Goal: Information Seeking & Learning: Learn about a topic

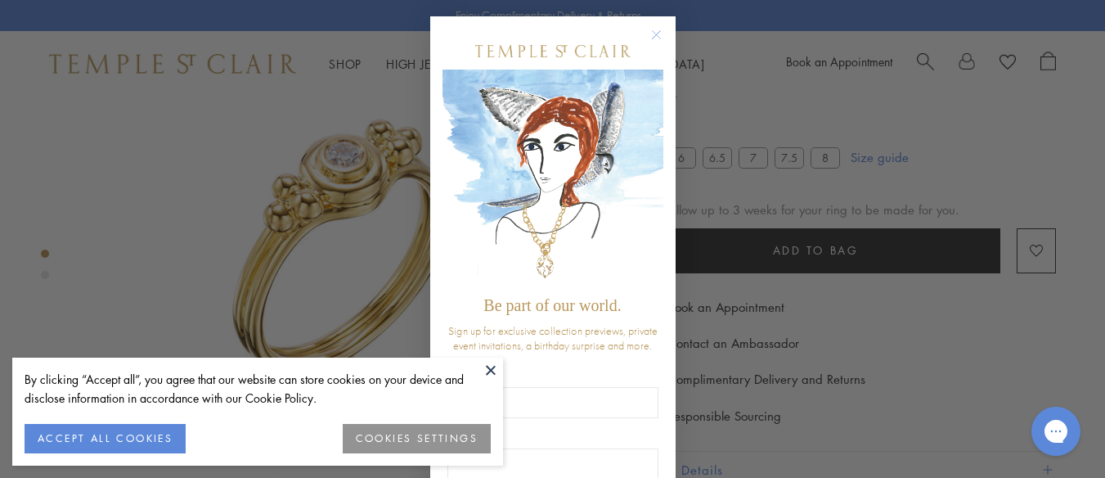
click at [492, 370] on button at bounding box center [490, 369] width 25 height 25
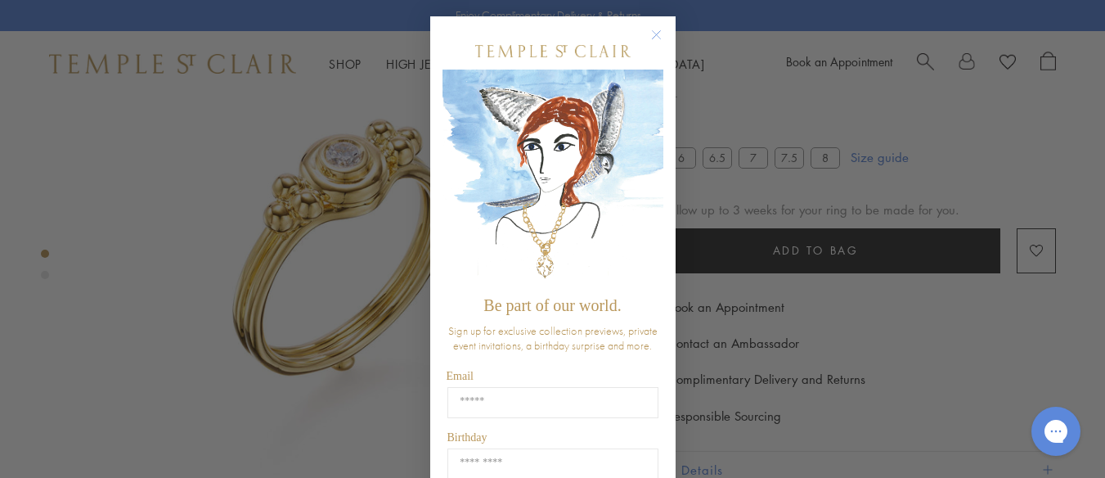
click at [650, 40] on circle "Close dialog" at bounding box center [656, 35] width 20 height 20
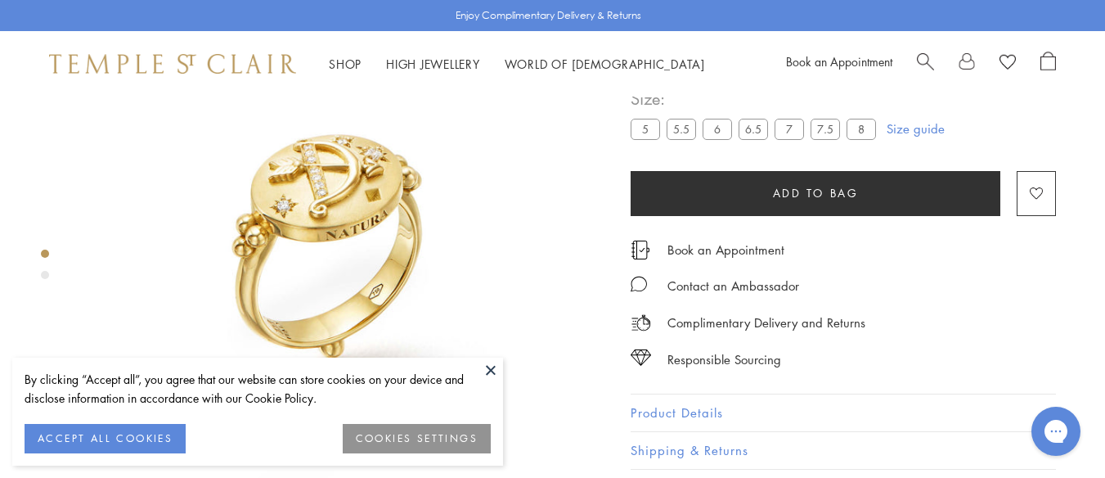
click at [155, 356] on img at bounding box center [344, 262] width 524 height 524
